Goal: Task Accomplishment & Management: Complete application form

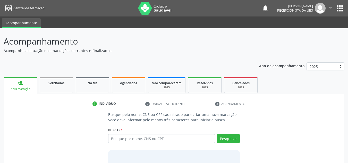
click at [110, 139] on input "text" at bounding box center [161, 138] width 107 height 9
type input "[PERSON_NAME]"
click at [231, 138] on button "Pesquisar" at bounding box center [228, 138] width 23 height 9
type input "[PERSON_NAME]"
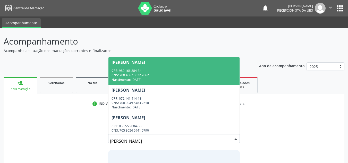
click at [124, 62] on div "[PERSON_NAME]" at bounding box center [129, 62] width 34 height 4
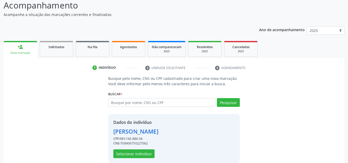
scroll to position [44, 0]
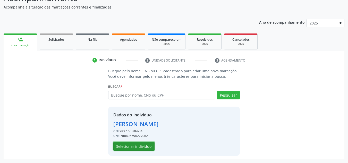
click at [129, 146] on button "Selecionar indivíduo" at bounding box center [133, 146] width 41 height 9
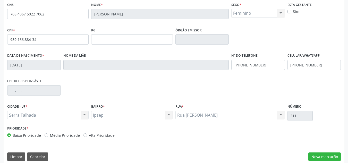
scroll to position [116, 0]
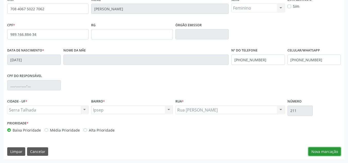
click at [324, 153] on button "Nova marcação" at bounding box center [325, 151] width 32 height 9
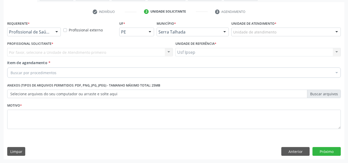
scroll to position [92, 0]
click at [57, 31] on div at bounding box center [57, 32] width 8 height 9
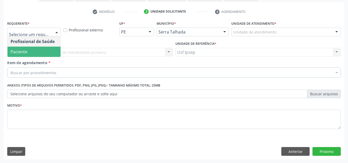
click at [42, 51] on span "Paciente" at bounding box center [33, 52] width 53 height 10
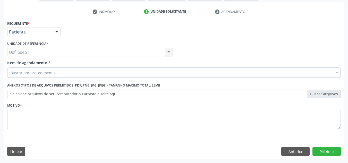
click at [14, 64] on span "Item de agendamento" at bounding box center [27, 62] width 40 height 5
click at [11, 68] on input "Item de agendamento *" at bounding box center [11, 73] width 0 height 10
click at [12, 64] on span "Item de agendamento" at bounding box center [27, 62] width 40 height 5
click at [11, 68] on input "Item de agendamento *" at bounding box center [11, 73] width 0 height 10
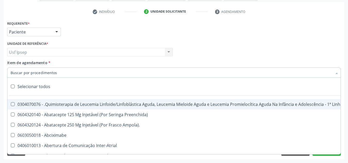
click at [14, 63] on span "Item de agendamento" at bounding box center [27, 62] width 40 height 5
click at [14, 68] on input "Item de agendamento *" at bounding box center [172, 73] width 322 height 10
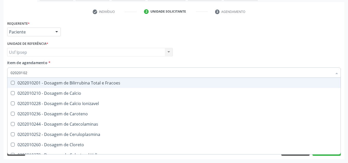
type input "020201020"
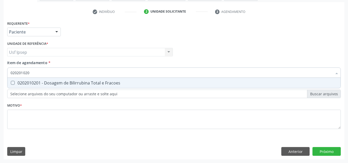
click at [15, 83] on div "0202010201 - Dosagem de Bilirrubina Total e Fracoes" at bounding box center [174, 83] width 327 height 4
checkbox Fracoes "true"
click at [30, 72] on input "020201020" at bounding box center [172, 73] width 322 height 10
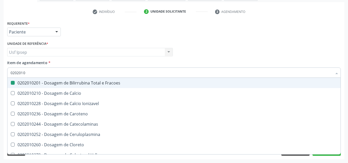
type input "020201"
checkbox Fracoes "false"
type input "0"
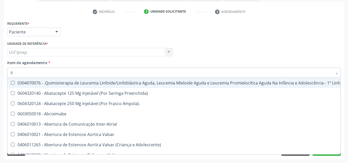
type input "02"
checkbox Ciclodialise "true"
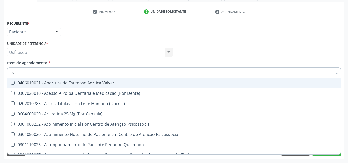
type input "020"
checkbox Splintagem "true"
checkbox Fracoes "false"
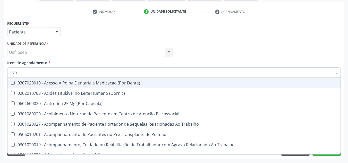
type input "0202"
checkbox Pré-Escalênica "true"
checkbox Fracoes "false"
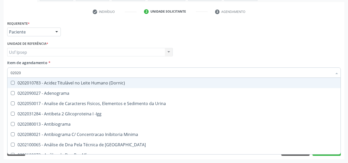
type input "020201"
checkbox B "true"
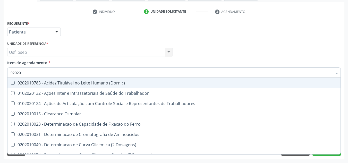
type input "0202010"
checkbox Vanilmandelico "true"
checkbox Fracoes "false"
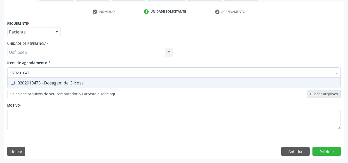
type input "0202010473"
click at [11, 82] on Glicose at bounding box center [13, 83] width 4 height 4
click at [11, 82] on Glicose "checkbox" at bounding box center [8, 82] width 3 height 3
checkbox Glicose "true"
click at [31, 72] on input "0202010473" at bounding box center [172, 73] width 322 height 10
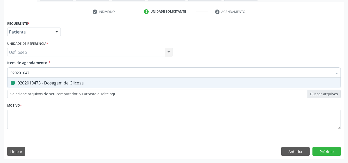
type input "02020104"
checkbox Glicose "false"
type input "0"
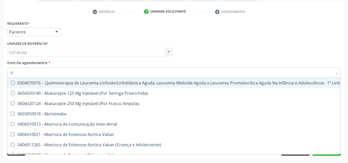
type input "02"
checkbox Ciclodialise "true"
checkbox Coclear "true"
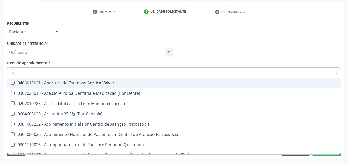
type input "020"
checkbox Splintagem "true"
checkbox \(Qualitativo\) "true"
checkbox Fracoes "false"
checkbox Glicose "false"
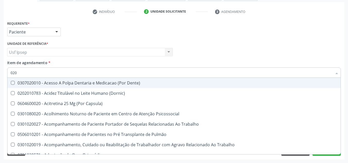
type input "0202"
checkbox Pré-Escalênica "true"
checkbox Laser "true"
checkbox Fracoes "false"
checkbox Glicose "false"
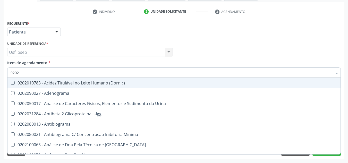
type input "02020"
checkbox Alfa-2-Macroglobulina "true"
checkbox Fracoes "false"
checkbox Xi "true"
checkbox Glicose "false"
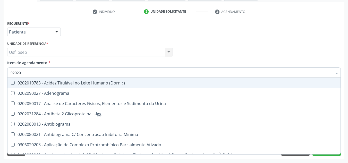
type input "020201"
checkbox Plaquetas "true"
checkbox T3 "true"
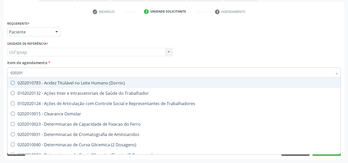
type input "0202010"
checkbox Vanilmandelico "true"
checkbox Fracoes "false"
checkbox II "true"
checkbox Glicose "false"
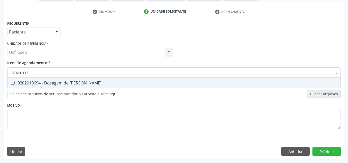
type input "0202010694"
click at [12, 82] on Ureia at bounding box center [13, 83] width 4 height 4
click at [11, 82] on Ureia "checkbox" at bounding box center [8, 82] width 3 height 3
checkbox Ureia "true"
click at [32, 72] on input "0202010694" at bounding box center [172, 73] width 322 height 10
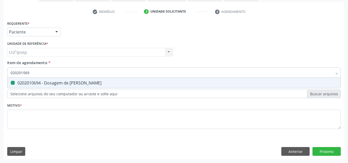
type input "02020106"
checkbox Ureia "false"
type input "0"
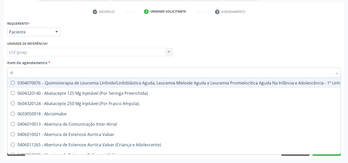
type input "02"
checkbox Ciclodialise "true"
checkbox Coclear "true"
checkbox Colecistectomia "true"
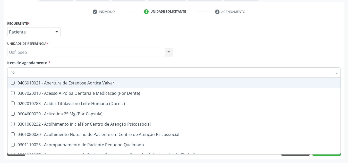
type input "020"
checkbox Splintagem "true"
checkbox \(Qualitativo\) "true"
checkbox Ii\) "true"
checkbox Fracoes "false"
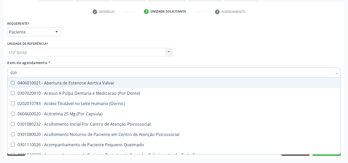
checkbox Glicose "false"
checkbox Ureia "false"
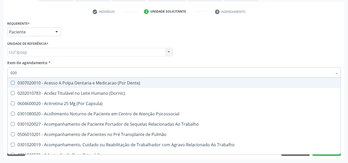
type input "0202"
checkbox Pré-Escalênica "true"
checkbox Laser "true"
checkbox Estimulo "true"
checkbox Fracoes "false"
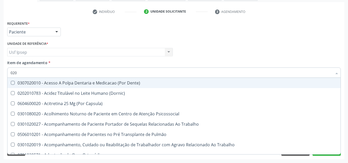
checkbox Glicose "false"
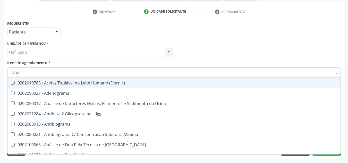
type input "02020"
checkbox Alfa-2-Macroglobulina "true"
checkbox Fracoes "false"
checkbox Xi "true"
checkbox Glicose "false"
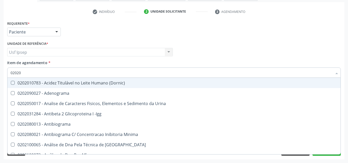
checkbox Derrames "true"
checkbox Ureia "false"
type input "020201"
checkbox Plaquetas "true"
checkbox T3 "true"
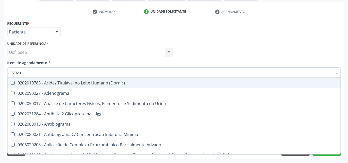
checkbox Ascorbico "true"
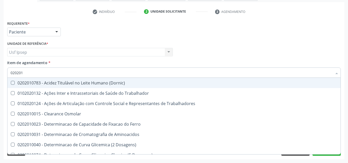
type input "0202010"
checkbox Vanilmandelico "true"
checkbox Fracoes "false"
checkbox II "true"
checkbox Glicose "false"
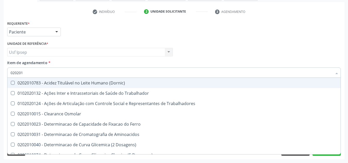
checkbox Piruvato "true"
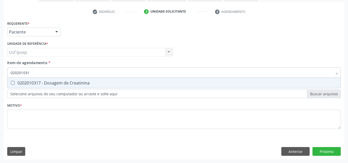
type input "0202010317"
click at [12, 83] on Creatinina at bounding box center [13, 83] width 4 height 4
click at [11, 83] on Creatinina "checkbox" at bounding box center [8, 82] width 3 height 3
checkbox Creatinina "true"
click at [32, 74] on input "0202010317" at bounding box center [172, 73] width 322 height 10
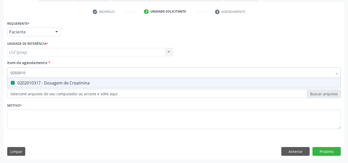
type input "020201"
checkbox Creatinina "false"
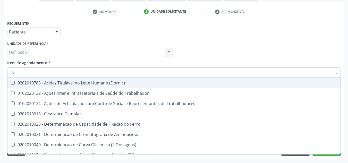
type input "0"
checkbox Fracoes "false"
checkbox Creatinina "false"
checkbox Glicose "false"
checkbox Ureia "false"
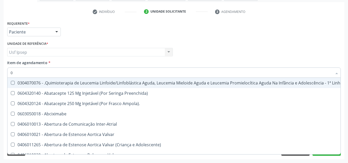
type input "02"
checkbox Ciclodialise "true"
checkbox \(Liquido\) "true"
checkbox Coclear "true"
checkbox Colecistectomia "true"
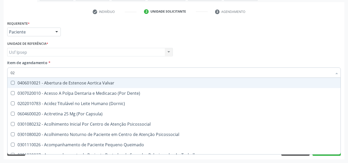
type input "020"
checkbox Splintagem "true"
checkbox Complementar\) "true"
checkbox \(Qualitativo\) "true"
checkbox Ii\) "true"
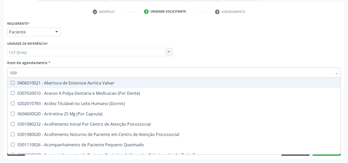
checkbox Fracoes "false"
checkbox Creatinina "false"
checkbox Glicose "false"
checkbox Ureia "false"
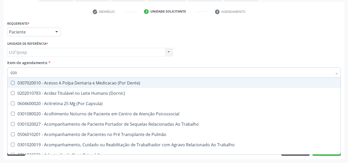
type input "0202"
checkbox Pré-Escalênica "true"
checkbox Ossea "true"
checkbox Laser "true"
checkbox Estimulo "true"
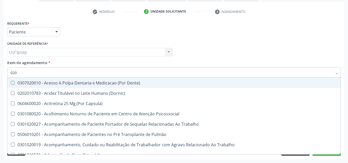
checkbox Fracoes "false"
checkbox Creatinina "false"
checkbox Glicose "false"
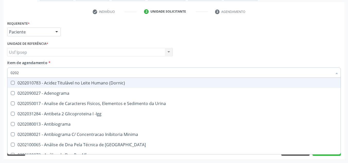
type input "02020"
checkbox Alfa-2-Macroglobulina "true"
checkbox Fracoes "false"
checkbox Calcio "true"
checkbox Creatinina "false"
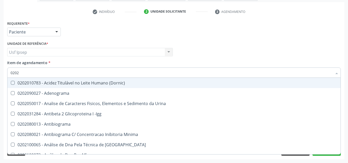
checkbox Xi "true"
checkbox Glicose "false"
checkbox Derrames "true"
checkbox Ureia "false"
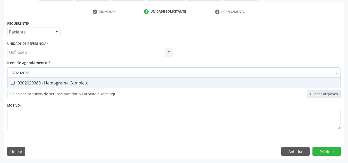
type input "0202020380"
click at [12, 84] on Completo at bounding box center [13, 83] width 4 height 4
click at [11, 84] on Completo "checkbox" at bounding box center [8, 82] width 3 height 3
checkbox Completo "true"
click at [32, 72] on input "0202020380" at bounding box center [172, 73] width 322 height 10
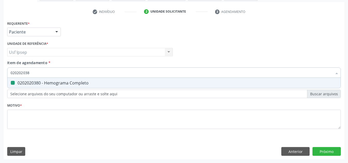
type input "02020203"
checkbox Completo "false"
type input "0"
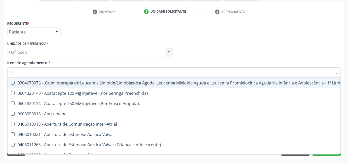
type input "02"
checkbox Ciclodialise "true"
checkbox \(Liquido\) "true"
checkbox Coclear "true"
checkbox Colecistectomia "true"
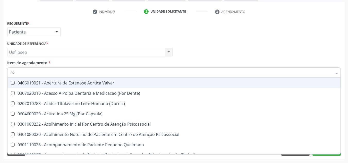
type input "020"
checkbox Splintagem "true"
checkbox Complementar\) "true"
checkbox \(Qualitativo\) "true"
checkbox Ii\) "true"
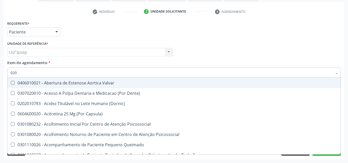
checkbox Fracoes "false"
checkbox Creatinina "false"
checkbox Glicose "false"
checkbox \(T3\) "true"
checkbox Ureia "false"
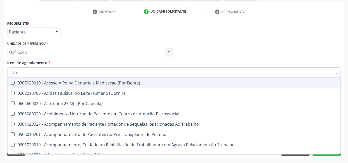
type input "0202"
checkbox Pré-Escalênica "true"
checkbox Ossea "true"
checkbox Laser "true"
checkbox Estimulo "true"
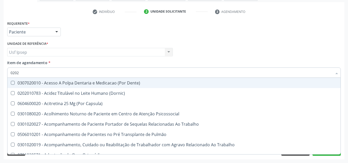
checkbox Biologica "true"
checkbox Fracoes "false"
checkbox Creatinina "false"
checkbox Glicose "false"
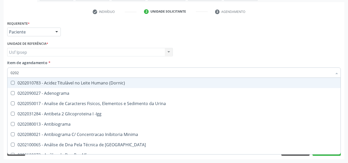
type input "02020"
checkbox Alfa-2-Macroglobulina "true"
checkbox Fracoes "false"
checkbox Calcio "true"
checkbox Creatinina "false"
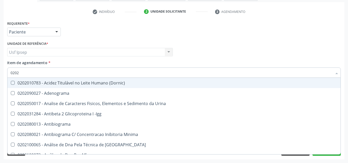
checkbox Xi "true"
checkbox Glicose "false"
checkbox Derrames "true"
checkbox Ureia "false"
checkbox Zinco "true"
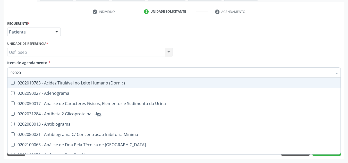
checkbox Completo "false"
type input "020201"
checkbox Plaquetas "true"
checkbox Gestante "true"
checkbox T3 "true"
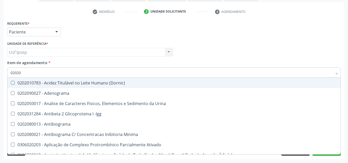
checkbox Ascorbico "true"
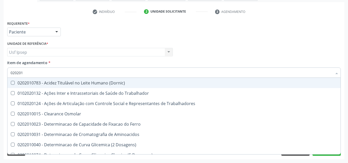
type input "0202010"
checkbox Vanilmandelico "true"
checkbox Fracoes "false"
checkbox Ionizavel "true"
checkbox Creatinina "false"
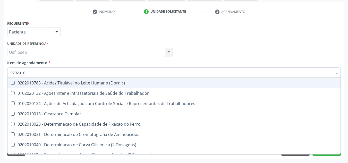
checkbox II "true"
checkbox Glicose "false"
checkbox Piruvato "true"
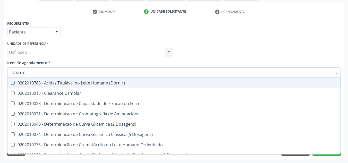
type input "02020106"
checkbox Osmolaridade "true"
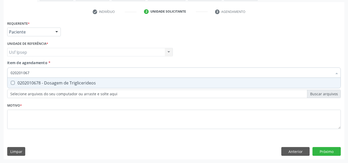
type input "0202010678"
click at [14, 82] on Triglicerideos at bounding box center [13, 83] width 4 height 4
click at [11, 82] on Triglicerideos "checkbox" at bounding box center [8, 82] width 3 height 3
checkbox Triglicerideos "true"
click at [31, 73] on input "0202010678" at bounding box center [172, 73] width 322 height 10
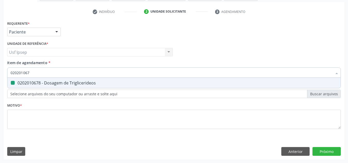
type input "02020106"
checkbox Triglicerideos "false"
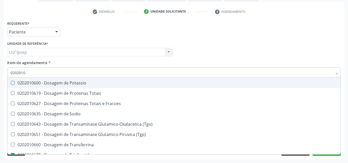
type input "020201"
checkbox Triglicerideos "false"
checkbox Ureia "false"
type input "0"
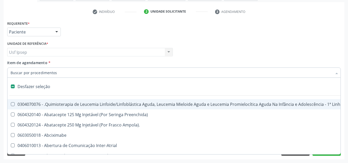
click at [9, 62] on span "Item de agendamento" at bounding box center [27, 62] width 40 height 5
click at [11, 68] on input "Item de agendamento *" at bounding box center [172, 73] width 322 height 10
checkbox Preenchida\) "true"
checkbox Ampola\)\ "true"
checkbox Abciximabe "true"
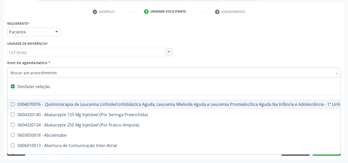
checkbox Inter-Atrial "true"
checkbox Valvar "true"
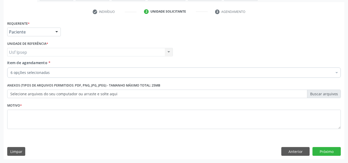
click at [14, 63] on span "Item de agendamento" at bounding box center [27, 62] width 40 height 5
click at [11, 68] on input "Item de agendamento *" at bounding box center [11, 73] width 0 height 10
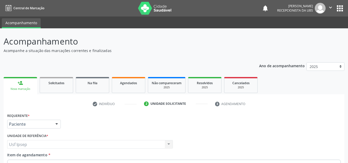
scroll to position [92, 0]
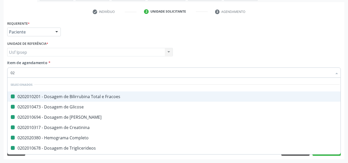
type input "022"
checkbox Fracoes "false"
checkbox Glicose "false"
checkbox Ureia "false"
checkbox Creatinina "false"
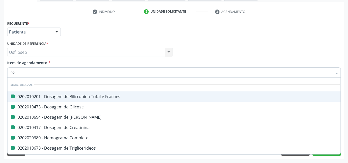
checkbox Completo "false"
checkbox Triglicerideos "false"
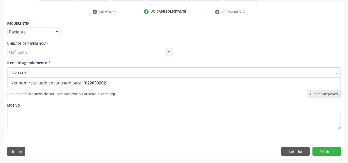
click at [30, 72] on input "022030202" at bounding box center [172, 73] width 322 height 10
click at [31, 71] on input "022030202" at bounding box center [172, 73] width 322 height 10
click at [14, 72] on input "022030202" at bounding box center [172, 73] width 322 height 10
type input "0202030202"
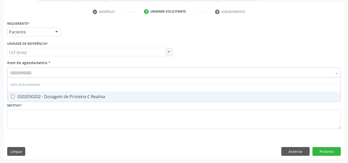
click at [13, 97] on Reativa at bounding box center [13, 97] width 4 height 4
click at [11, 97] on Reativa "checkbox" at bounding box center [8, 96] width 3 height 3
checkbox Reativa "true"
click at [31, 72] on input "0202030202" at bounding box center [172, 73] width 322 height 10
type input "020"
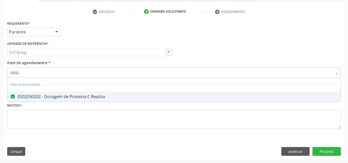
checkbox Reativa "true"
type input "0"
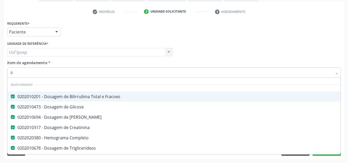
type input "02"
checkbox Oral\)\) "true"
checkbox Cistorrafia "true"
checkbox Comprimido\) "true"
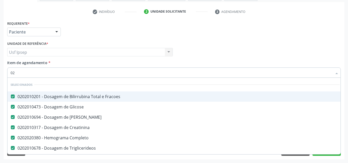
type input "020"
checkbox Creatinina "true"
checkbox Reumatoide "false"
checkbox C\/Pernoite "true"
checkbox Bloqueio "true"
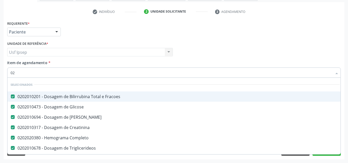
checkbox Pescoço "true"
checkbox Reativa "false"
checkbox \(Tgo\) "false"
checkbox \(Tgp\) "false"
type input "0202"
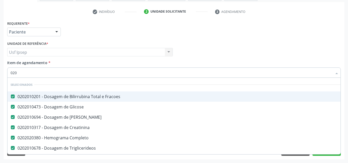
checkbox Não\) "true"
checkbox Meckel "true"
checkbox Inteiro\) "true"
checkbox Pancreas "true"
checkbox Reumatoide "false"
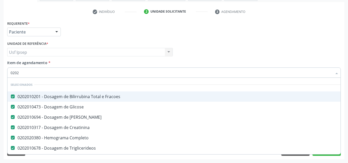
type input "02020"
checkbox Bandas\) "true"
checkbox Reumatoide "false"
checkbox Insulina "true"
checkbox Prolactina "true"
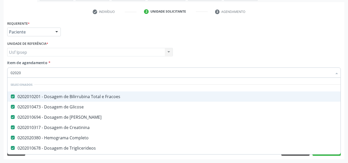
checkbox Funcional "true"
checkbox Reativa "false"
checkbox \(Tgo\) "false"
checkbox \(Tgp\) "false"
type input "020206"
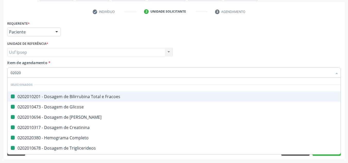
checkbox Fracoes "false"
checkbox Glicose "false"
checkbox Ureia "false"
checkbox Creatinina "false"
checkbox Completo "false"
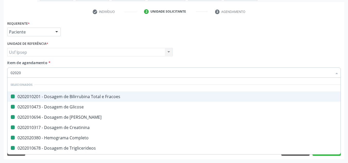
checkbox Triglicerideos "false"
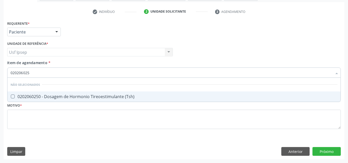
type input "0202060250"
click at [15, 97] on div "0202060250 - Dosagem de Hormonio Tireoestimulante (Tsh)" at bounding box center [174, 97] width 327 height 4
checkbox \(Tsh\) "true"
click at [31, 72] on input "0202060250" at bounding box center [172, 73] width 322 height 10
type input "02020602"
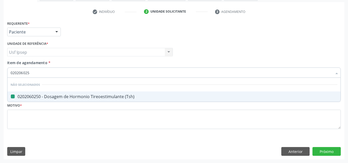
checkbox \(Tsh\) "false"
type input "0"
checkbox \(Tsh\) "true"
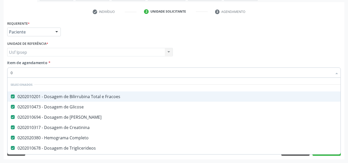
type input "02"
checkbox Oral\)\) "true"
checkbox Epidemiologista "true"
checkbox Cistorrafia "true"
checkbox Comprimido\) "true"
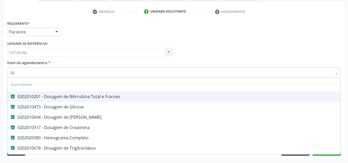
checkbox Comprimido\) "true"
type input "020"
checkbox Creatinina "true"
checkbox Regional "true"
checkbox Reumatoide "false"
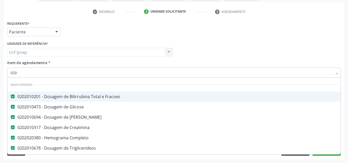
checkbox C\/Pernoite "true"
checkbox Bloqueio "true"
checkbox Pescoço "true"
checkbox \(Tsh\) "false"
checkbox Reativa "false"
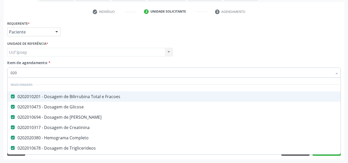
checkbox \(Tgo\) "false"
checkbox \(Tgp\) "false"
type input "0202"
checkbox Não\) "true"
checkbox J "true"
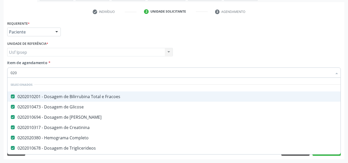
checkbox Meckel "true"
checkbox Inteiro\) "true"
checkbox Pancreas "true"
checkbox Reumatoide "false"
type input "02020"
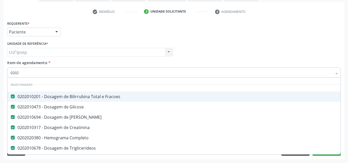
checkbox Bandas\) "true"
checkbox Reumatoide "false"
checkbox Alcalina "true"
checkbox \(Tsh\) "false"
checkbox Insulina "true"
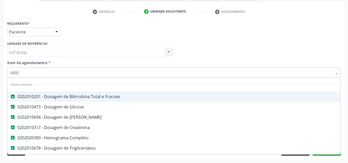
checkbox Prolactina "true"
checkbox Funcional "true"
checkbox Reativa "false"
checkbox \(Tgo\) "false"
checkbox \(Tgp\) "false"
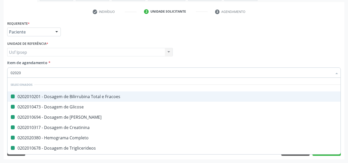
type input "020205"
checkbox Fracoes "false"
checkbox Glicose "false"
checkbox Ureia "false"
checkbox Creatinina "false"
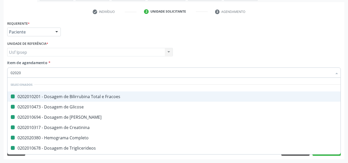
checkbox Completo "false"
checkbox Triglicerideos "false"
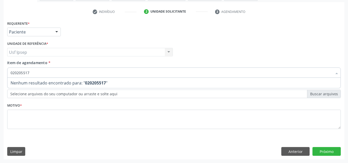
click at [30, 72] on input "020205517" at bounding box center [172, 73] width 322 height 10
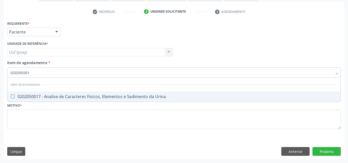
type input "0202050017"
click at [14, 97] on Urina at bounding box center [13, 97] width 4 height 4
click at [11, 97] on Urina "checkbox" at bounding box center [8, 96] width 3 height 3
checkbox Urina "true"
click at [32, 71] on input "0202050017" at bounding box center [172, 73] width 322 height 10
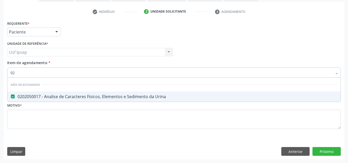
type input "0"
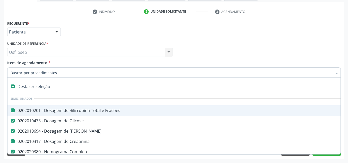
scroll to position [66, 0]
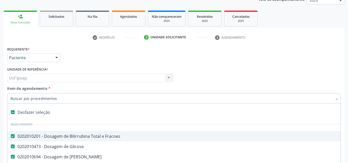
click at [13, 98] on input "Item de agendamento *" at bounding box center [172, 98] width 322 height 10
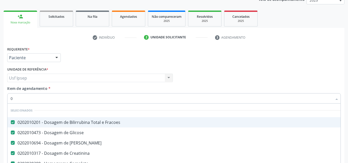
type input "02"
checkbox Coração "true"
checkbox Urina "false"
checkbox Oral\)\) "true"
checkbox Epidemiologista "true"
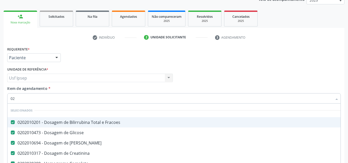
checkbox Cistorrafia "true"
checkbox Comprimido\) "true"
type input "020"
checkbox Terapeutica "true"
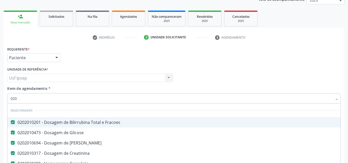
checkbox Urina "false"
checkbox Creatinina "true"
checkbox Regional "true"
checkbox Reumatoide "false"
checkbox C\/Pernoite "true"
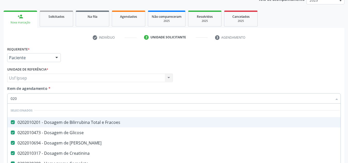
checkbox Bloqueio "true"
checkbox Pescoço "true"
checkbox \(Tsh\) "false"
checkbox Reativa "false"
checkbox \(Tgo\) "false"
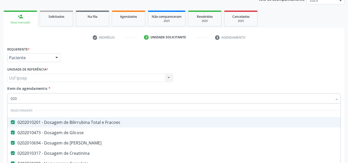
checkbox \(Tgp\) "false"
type input "0202"
checkbox Capsula\) "true"
checkbox Urina "false"
checkbox Não\) "true"
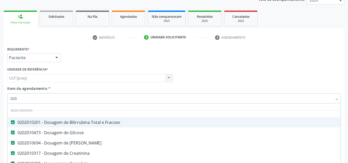
checkbox J "true"
checkbox Meckel "true"
checkbox Inteiro\) "true"
checkbox Pancreas "true"
checkbox Reumatoide "false"
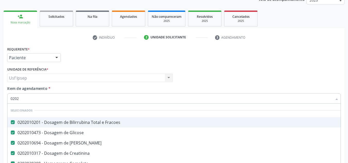
type input "02020"
checkbox Bandas\) "true"
checkbox Reumatoide "false"
checkbox Alcalina "true"
checkbox \(Tsh\) "false"
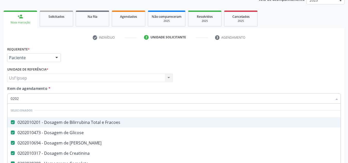
checkbox Insulina "true"
checkbox Prolactina "true"
checkbox Funcional "true"
checkbox Reativa "false"
checkbox \(Tgo\) "false"
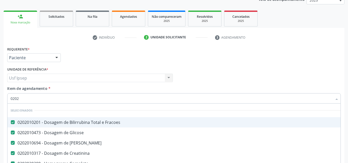
checkbox \(Tgp\) "false"
type input "020201"
checkbox Urina "false"
checkbox Reumatoide "false"
checkbox Organicos "true"
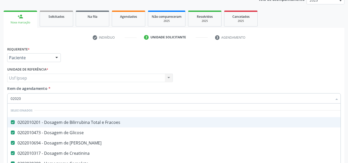
checkbox Complemento "true"
type input "0202010"
checkbox Leucino-Aminopeptidase "true"
checkbox Lipase "true"
type input "02020102"
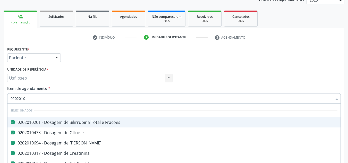
checkbox Ureia "false"
checkbox Creatinina "false"
checkbox Triglicerideos "false"
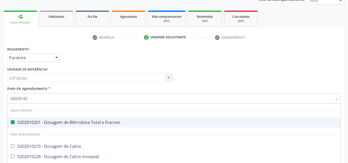
type input "020201029"
checkbox Fracoes "false"
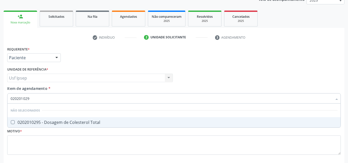
type input "0202010295"
click at [13, 122] on Total at bounding box center [13, 122] width 4 height 4
click at [11, 122] on Total "checkbox" at bounding box center [8, 122] width 3 height 3
checkbox Total "true"
click at [32, 98] on input "0202010295" at bounding box center [172, 98] width 322 height 10
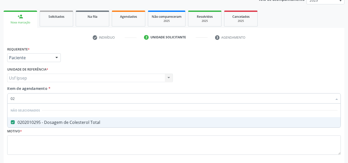
type input "0"
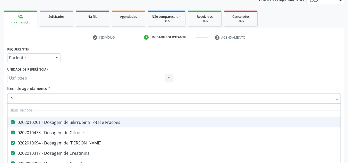
type input "02"
checkbox Coração "true"
checkbox Urina "false"
checkbox Oral\)\) "true"
checkbox Antibiotico "true"
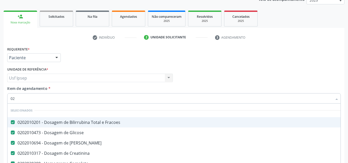
checkbox Epidemiologista "true"
checkbox Cistorrafia "true"
checkbox Comprimido\) "true"
type input "020"
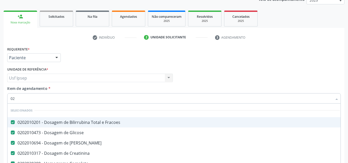
checkbox Terapeutica "true"
checkbox Urina "false"
checkbox Creatinina "true"
checkbox Anos\) "true"
checkbox Regional "true"
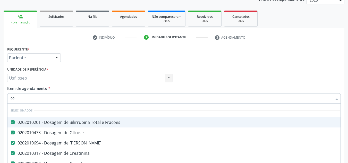
checkbox Reumatoide "false"
checkbox C\/Pernoite "true"
checkbox Bloqueio "true"
checkbox Pescoço "true"
checkbox Total "false"
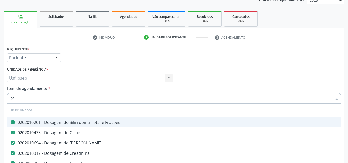
checkbox \(Tsh\) "false"
checkbox Reativa "false"
checkbox \(Tgo\) "false"
checkbox \(Tgp\) "false"
type input "0202"
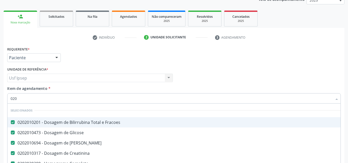
checkbox Capsula\) "true"
checkbox Urina "false"
checkbox Não\) "true"
checkbox Puncao "true"
checkbox J "true"
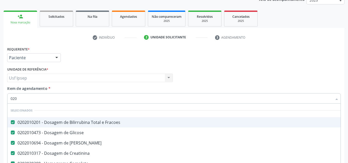
checkbox Meckel "true"
checkbox Inteiro\) "true"
checkbox Pancreas "true"
checkbox Reumatoide "false"
checkbox Total "false"
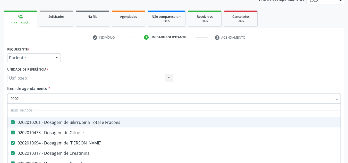
type input "02020"
checkbox Bandas\) "true"
checkbox Reumatoide "false"
checkbox III "true"
checkbox Total "false"
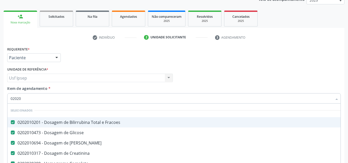
checkbox Alcalina "true"
checkbox \(Tsh\) "false"
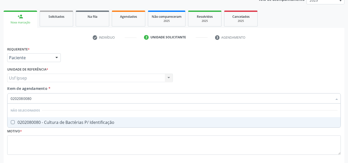
click at [12, 122] on Identificação at bounding box center [13, 122] width 4 height 4
click at [11, 122] on Identificação "checkbox" at bounding box center [8, 122] width 3 height 3
click at [32, 97] on input "0202080080" at bounding box center [172, 98] width 322 height 10
click at [12, 123] on Glicosilada at bounding box center [13, 122] width 4 height 4
click at [11, 123] on Glicosilada "checkbox" at bounding box center [8, 122] width 3 height 3
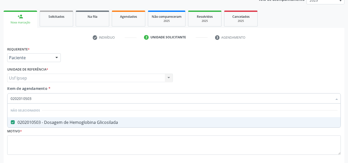
click at [31, 98] on input "0202010503" at bounding box center [172, 98] width 322 height 10
click at [12, 123] on \(T3\) at bounding box center [13, 122] width 4 height 4
click at [11, 123] on \(T3\) "checkbox" at bounding box center [8, 122] width 3 height 3
click at [32, 97] on input "0202060390" at bounding box center [172, 98] width 322 height 10
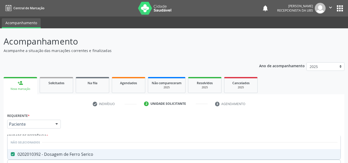
scroll to position [66, 0]
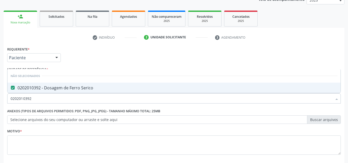
click at [32, 98] on input "0202010392" at bounding box center [172, 98] width 322 height 10
type input "0"
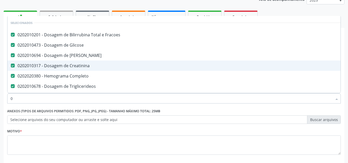
type input "02"
checkbox \(Spcto\) "true"
type input "020"
checkbox \(Desbastamento\) "true"
checkbox Serico "false"
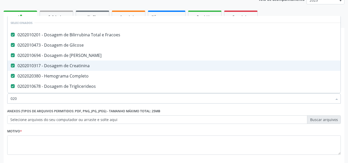
type input "0202"
checkbox Linha "true"
checkbox Serico "false"
type input "02020"
checkbox Digitoxina\) "true"
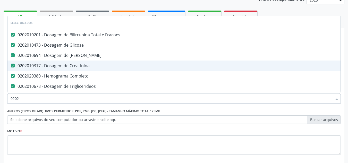
checkbox Serico "false"
type input "020201"
checkbox \(Tsh\) "false"
checkbox Urina "false"
checkbox Total "false"
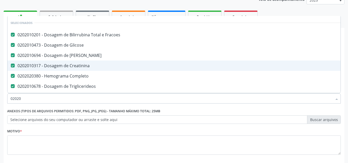
checkbox Identificação "false"
checkbox Glicosilada "false"
checkbox \(T3\) "false"
checkbox Livre\) "false"
checkbox \(Qualitativo\) "true"
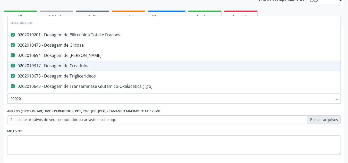
type input "0202010"
checkbox Ldl "true"
checkbox Serico "false"
type input "02020102"
checkbox Creatinina "false"
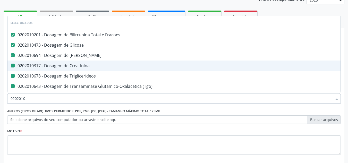
checkbox Triglicerideos "false"
checkbox \(Tgo\) "false"
checkbox \(Tgp\) "false"
checkbox Total "false"
checkbox Glicosilada "false"
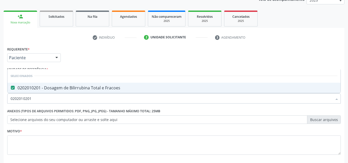
click at [32, 99] on input "0202010201" at bounding box center [172, 98] width 322 height 10
type input "0"
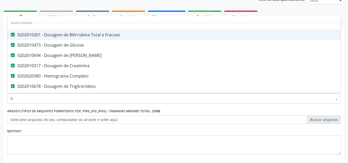
type input "02"
checkbox Serico "true"
type input "020"
checkbox \(Desbastamento\) "true"
checkbox Serico "false"
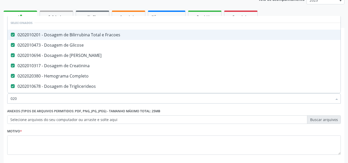
type input "0202"
checkbox Linha "true"
checkbox Serico "false"
type input "02020"
checkbox Digitoxina\) "true"
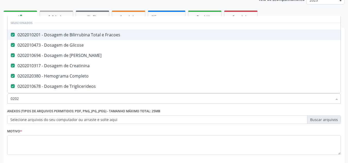
checkbox Serico "false"
type input "020201"
checkbox \(Tsh\) "false"
checkbox Urina "false"
checkbox Total "false"
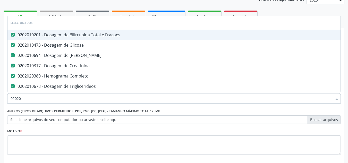
checkbox Identificação "false"
checkbox Glicosilada "false"
checkbox \(T3\) "false"
checkbox Livre\) "false"
checkbox \(Qualitativo\) "true"
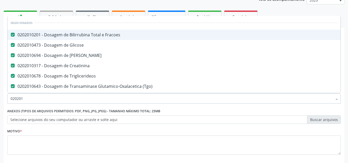
type input "0202010"
checkbox Ldl "true"
checkbox Serico "false"
type input "02020102"
checkbox Creatinina "false"
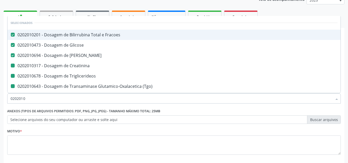
checkbox Triglicerideos "false"
checkbox \(Tgo\) "false"
checkbox \(Tgp\) "false"
checkbox Total "false"
checkbox Glicosilada "false"
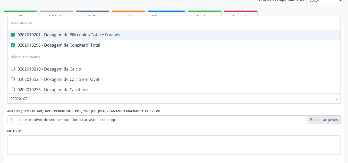
type input "020201021"
checkbox Fracoes "false"
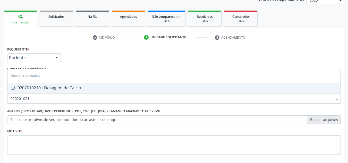
type input "0202010210"
click at [13, 87] on Calcio at bounding box center [13, 88] width 4 height 4
click at [11, 87] on Calcio "checkbox" at bounding box center [8, 87] width 3 height 3
checkbox Calcio "true"
click at [34, 99] on input "0202010210" at bounding box center [172, 98] width 322 height 10
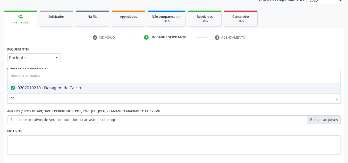
type input "0"
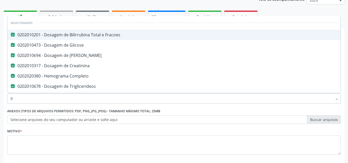
type input "02"
checkbox Diatermia "true"
checkbox \(Spcto\) "true"
type input "020"
checkbox Reticulocitos "true"
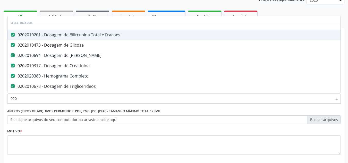
checkbox \(Desbastamento\) "true"
checkbox Calcio "false"
checkbox Serico "false"
type input "0202"
checkbox X "true"
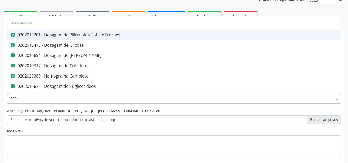
checkbox Linha "true"
checkbox Calcio "false"
checkbox Serico "false"
type input "02020"
checkbox Alfa-Fetoproteina "true"
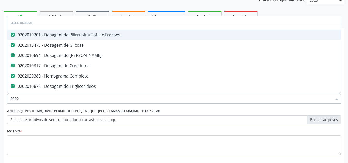
checkbox Calcio "false"
checkbox Digitoxina\) "true"
checkbox Serico "false"
type input "020201"
checkbox \(Tsh\) "false"
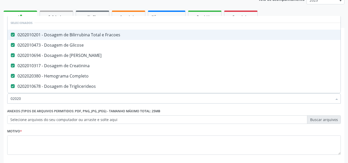
checkbox Urina "false"
checkbox Total "false"
checkbox Identificação "false"
checkbox Glicosilada "false"
checkbox \(T3\) "false"
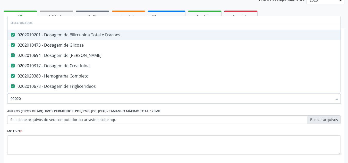
checkbox Livre\) "false"
checkbox Ureia "true"
checkbox \(Qualitativo\) "true"
type input "0202010"
checkbox Vanilmandelico "true"
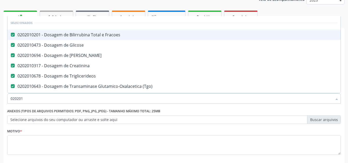
checkbox Calcio "false"
checkbox Ldl "true"
checkbox Serico "false"
type input "02020102"
checkbox Triglicerideos "false"
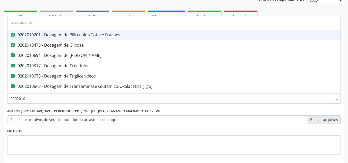
checkbox \(Tgo\) "false"
checkbox \(Tgp\) "false"
checkbox Total "false"
checkbox Glicosilada "false"
type input "02020"
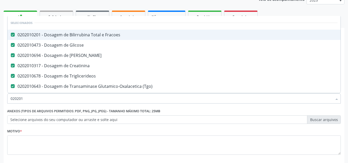
checkbox \(Dornic\) "true"
checkbox Trabalhador "true"
checkbox Trabalhadores "true"
checkbox Osmolar "true"
checkbox Ferro "true"
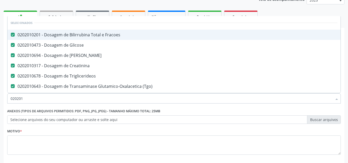
checkbox Aminoacidos "true"
checkbox Dosagens\) "true"
checkbox Calcio "false"
checkbox Serico "false"
type input "0202"
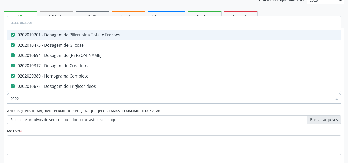
checkbox Calcio "false"
checkbox \(Cpk\) "true"
checkbox Serico "false"
checkbox Hemossiderina "true"
type input "020"
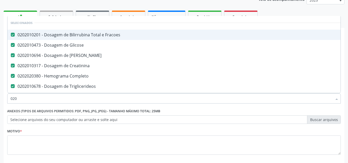
checkbox Calcio "false"
checkbox Serico "false"
checkbox Polegar "true"
checkbox \(Adulto\) "true"
type input "02"
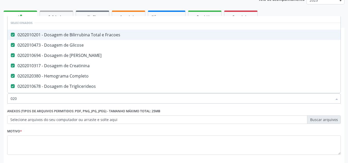
checkbox Calcio "false"
checkbox Serico "false"
checkbox Anal "true"
checkbox Dermoide "true"
type input "0"
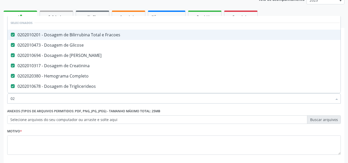
checkbox Calcio "false"
checkbox Serico "false"
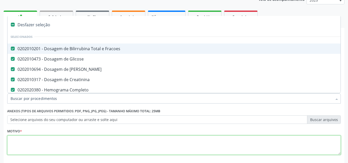
click at [10, 144] on textarea at bounding box center [174, 146] width 334 height 20
checkbox Manutenção "true"
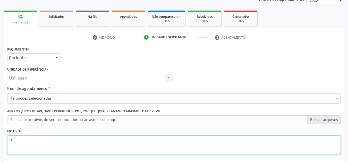
type textarea "1"
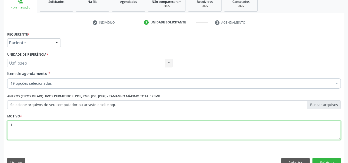
scroll to position [92, 0]
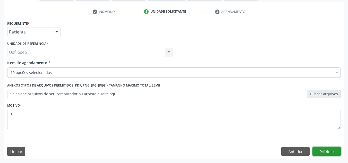
click at [330, 151] on button "Próximo" at bounding box center [327, 151] width 28 height 9
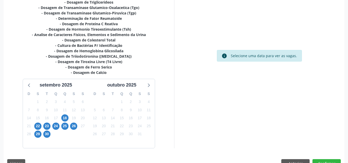
scroll to position [159, 0]
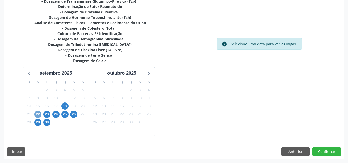
click at [38, 116] on span "22" at bounding box center [37, 114] width 7 height 7
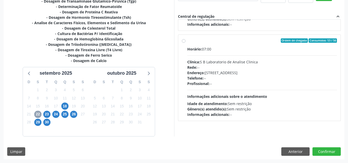
scroll to position [81, 0]
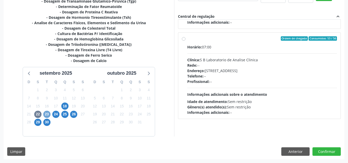
click at [47, 115] on span "23" at bounding box center [46, 114] width 7 height 7
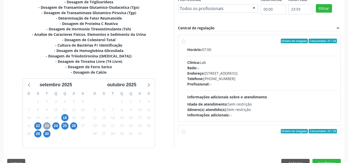
scroll to position [133, 0]
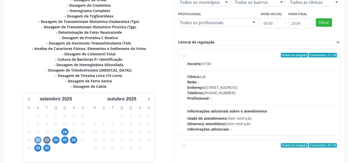
click at [39, 140] on span "22" at bounding box center [37, 140] width 7 height 7
click at [36, 140] on span "22" at bounding box center [37, 140] width 7 height 7
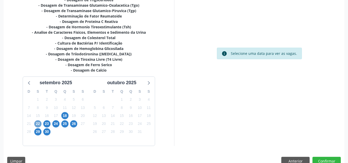
scroll to position [159, 0]
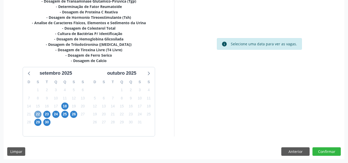
click at [38, 115] on span "22" at bounding box center [37, 114] width 7 height 7
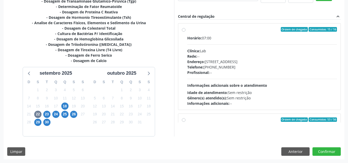
click at [187, 31] on label "Ordem de chegada Consumidos: 15 / 16 Horário: 07:00 Clínica: Lab Rede: -- Ender…" at bounding box center [262, 66] width 150 height 79
click at [183, 31] on input "Ordem de chegada Consumidos: 15 / 16 Horário: 07:00 Clínica: Lab Rede: -- Ender…" at bounding box center [184, 29] width 4 height 5
radio input "true"
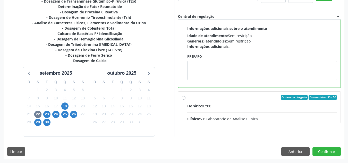
scroll to position [77, 0]
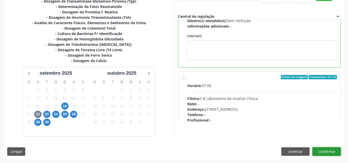
click at [326, 150] on button "Confirmar" at bounding box center [327, 151] width 28 height 9
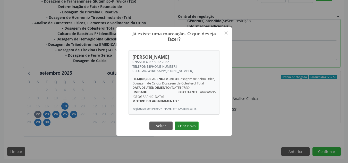
click at [188, 123] on button "Criar novo" at bounding box center [187, 126] width 24 height 9
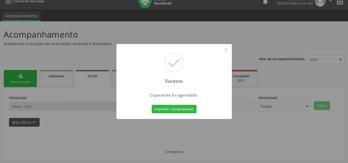
scroll to position [7, 0]
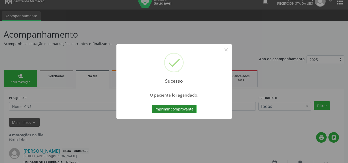
click at [165, 110] on button "Imprimir comprovante" at bounding box center [174, 109] width 45 height 9
